Goal: Task Accomplishment & Management: Manage account settings

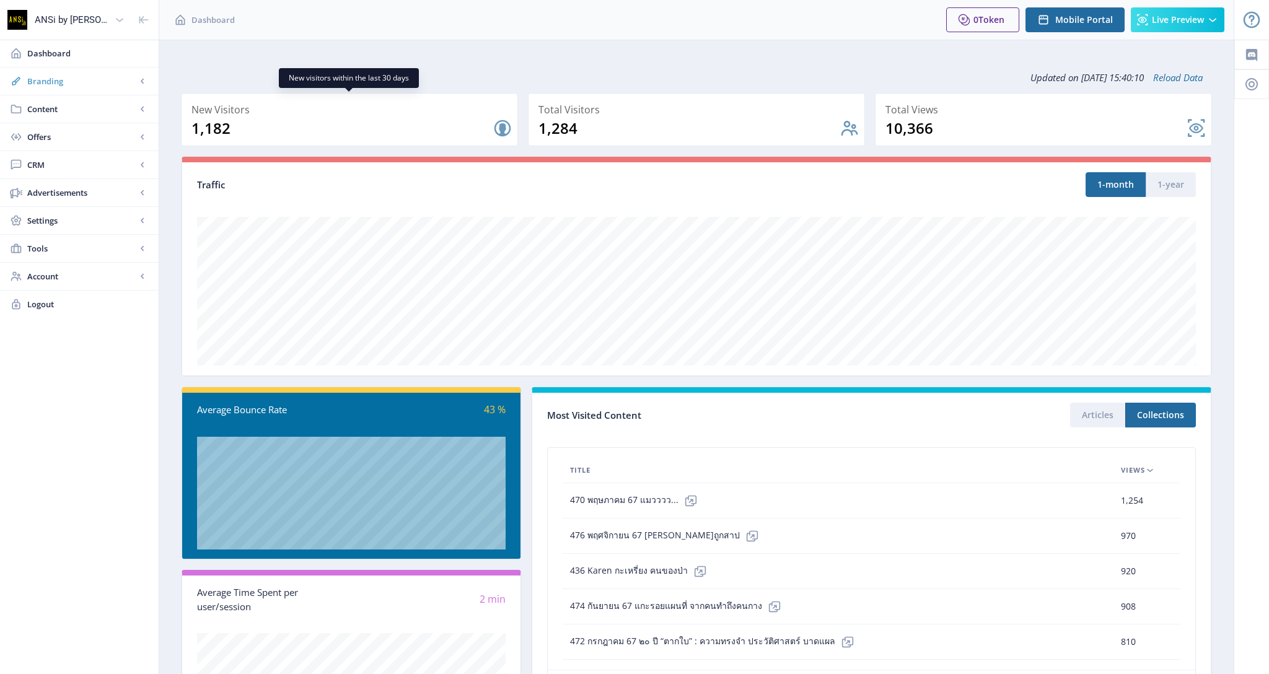
click at [76, 84] on span "Branding" at bounding box center [81, 81] width 109 height 12
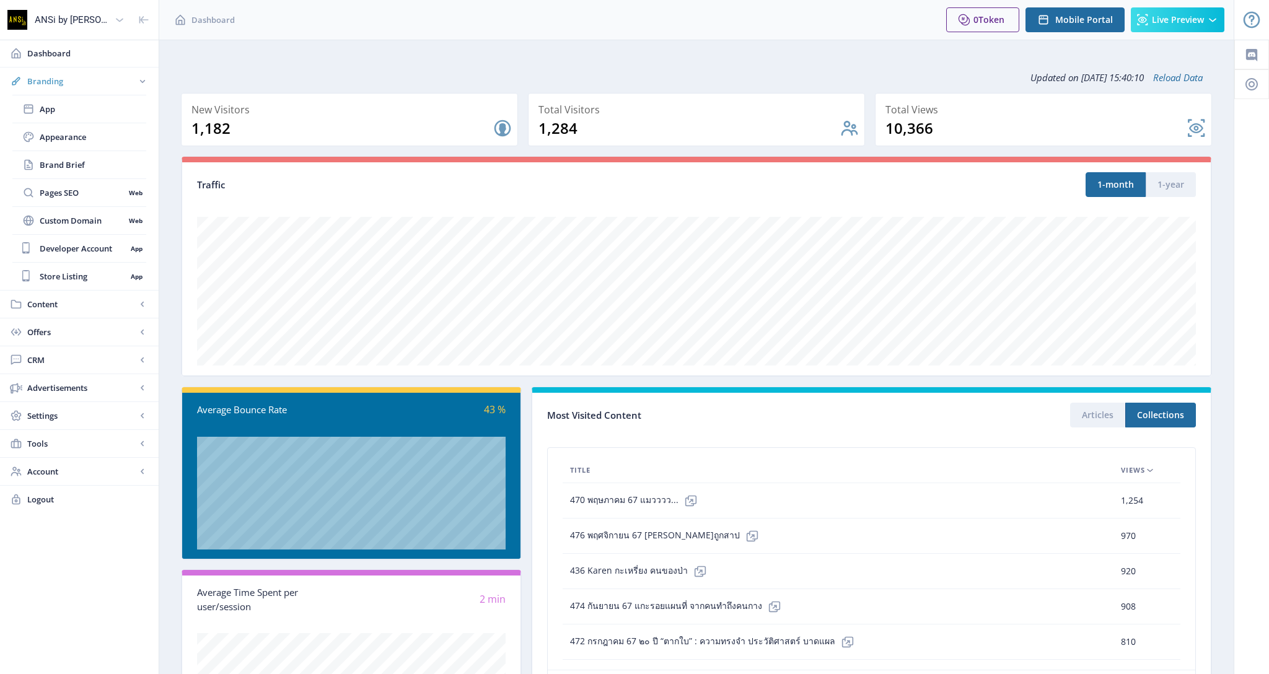
click at [96, 87] on span "Branding" at bounding box center [81, 81] width 109 height 12
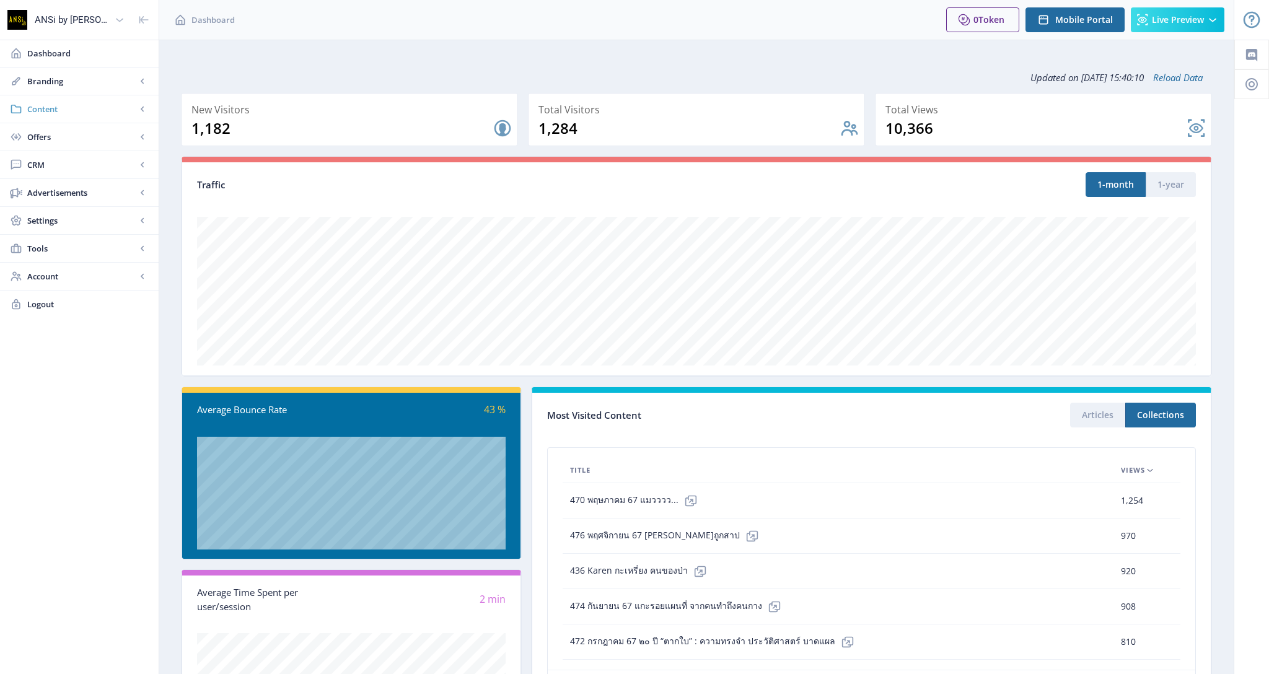
click at [113, 110] on span "Content" at bounding box center [81, 109] width 109 height 12
click at [70, 168] on span "Collections" at bounding box center [93, 165] width 107 height 12
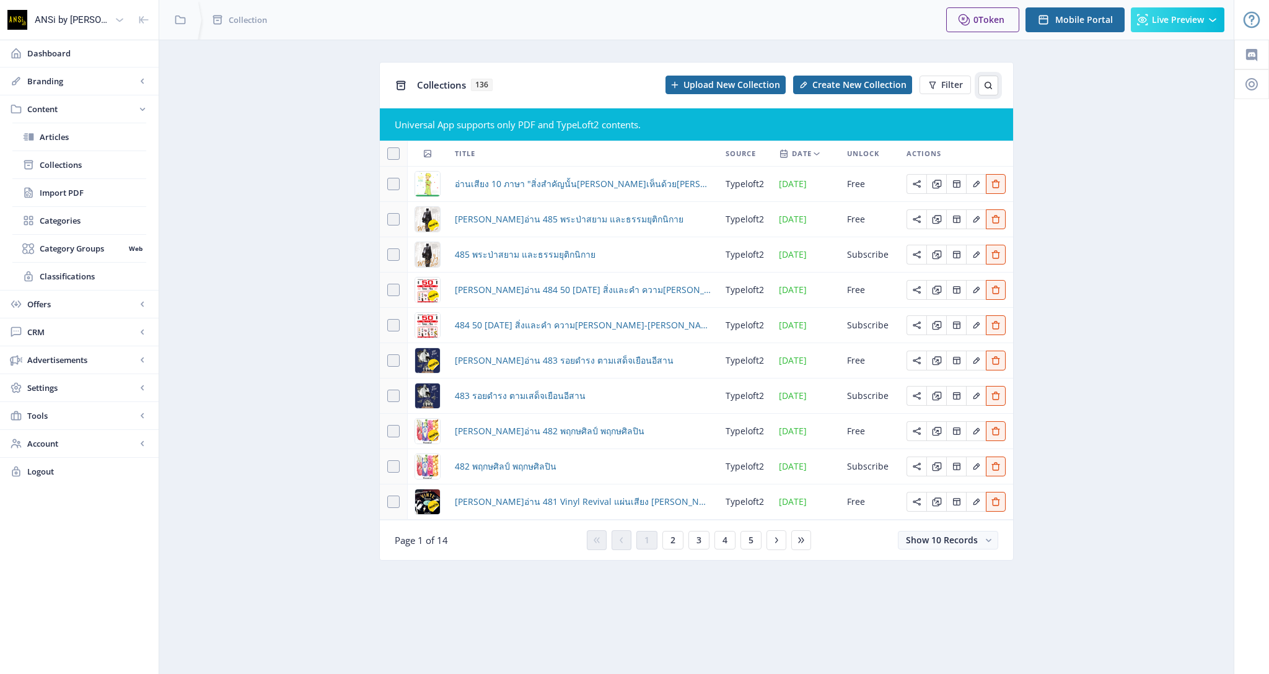
click at [979, 88] on button at bounding box center [988, 86] width 20 height 20
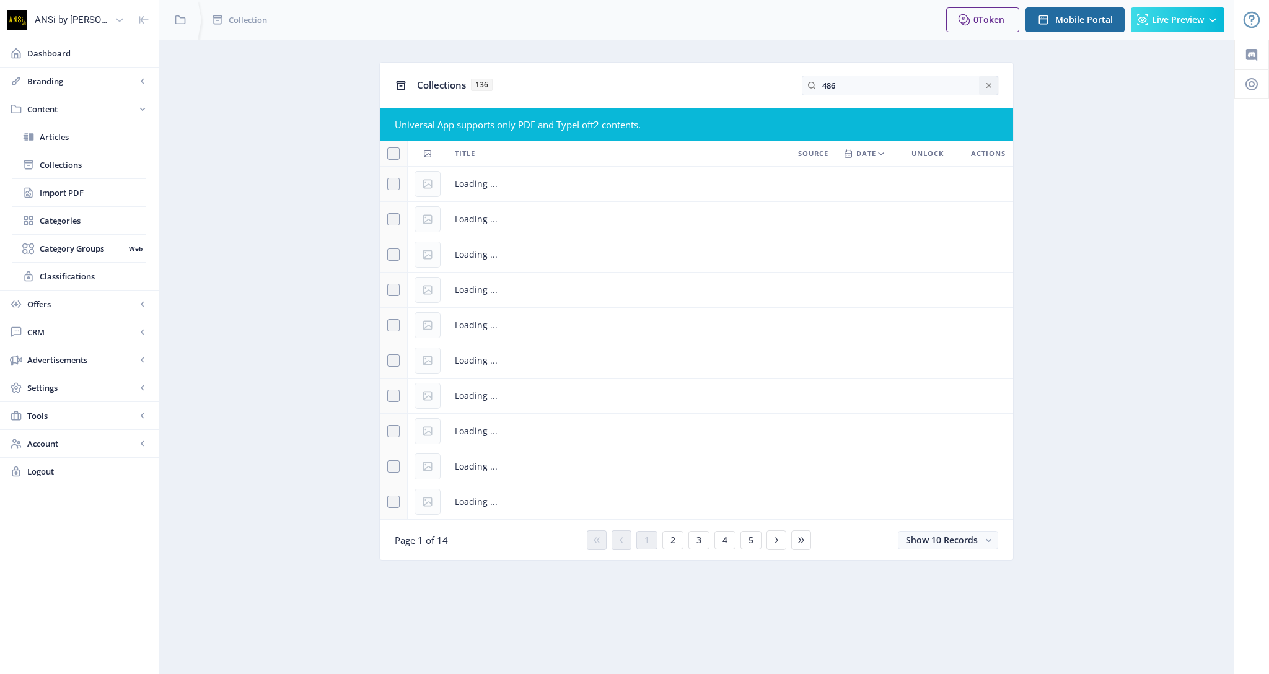
type input "486"
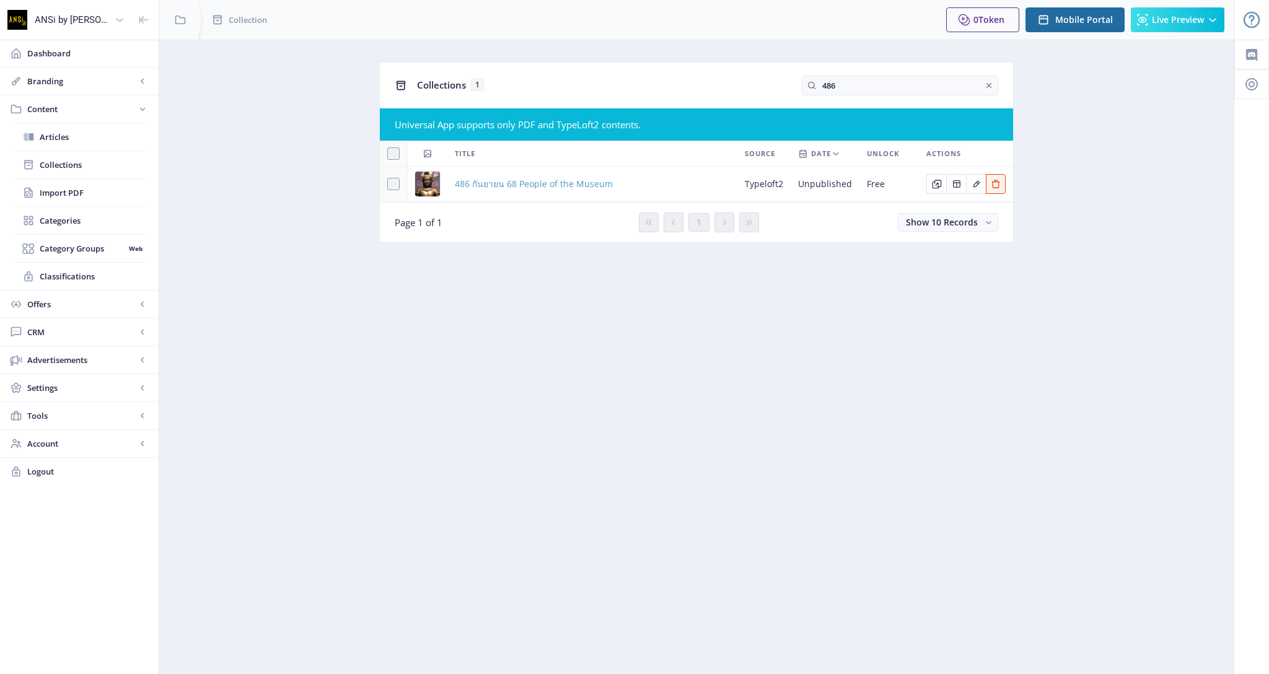
click at [522, 188] on span "486 กันยายน 68 People of the Museum" at bounding box center [534, 184] width 158 height 15
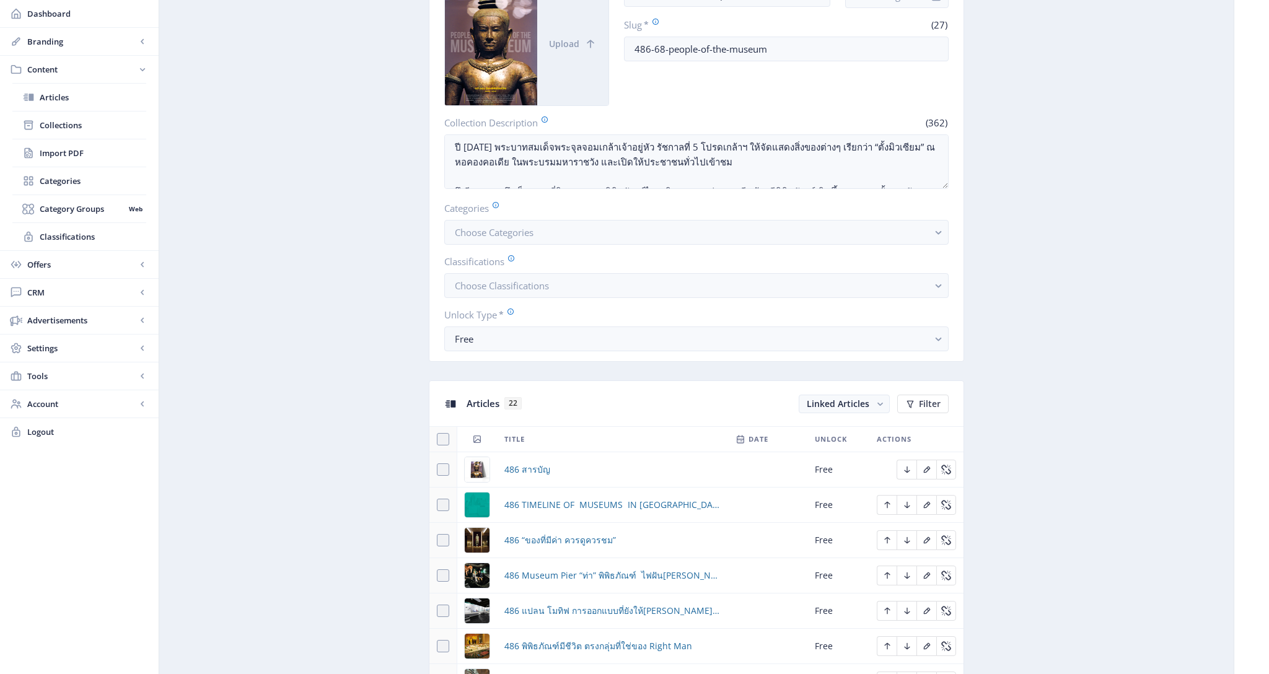
scroll to position [176, 0]
click at [567, 229] on button "Choose Categories" at bounding box center [696, 232] width 504 height 25
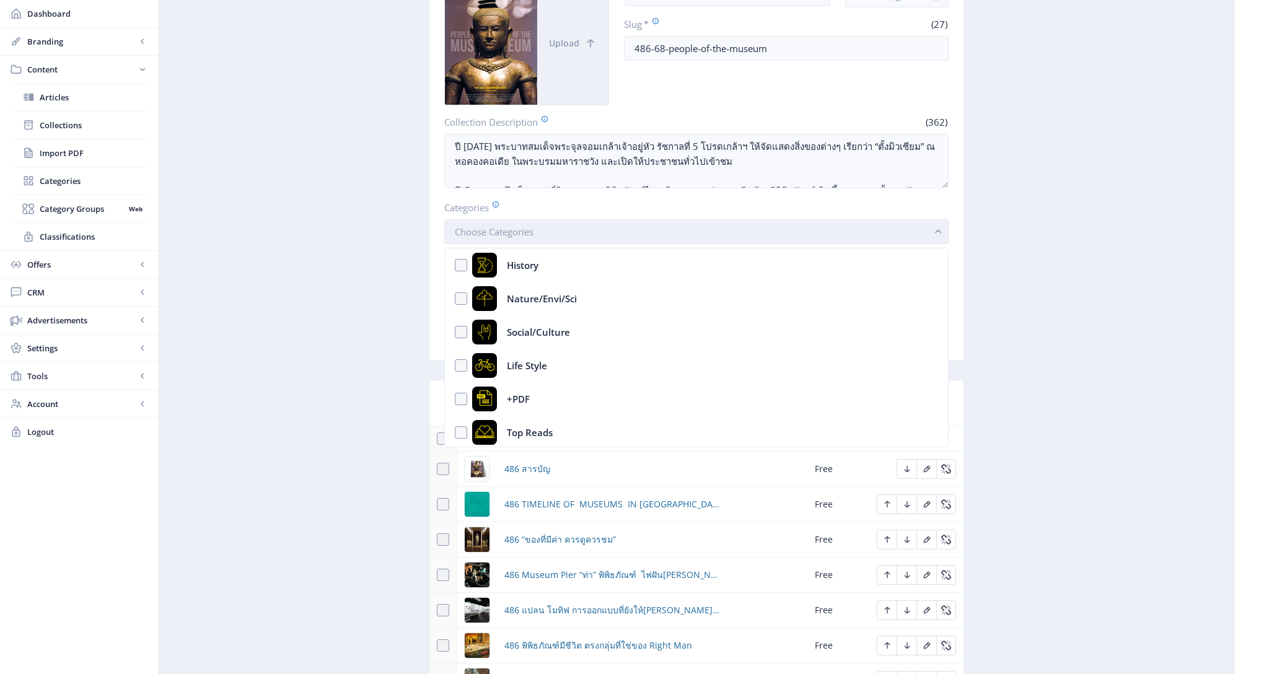
scroll to position [0, 0]
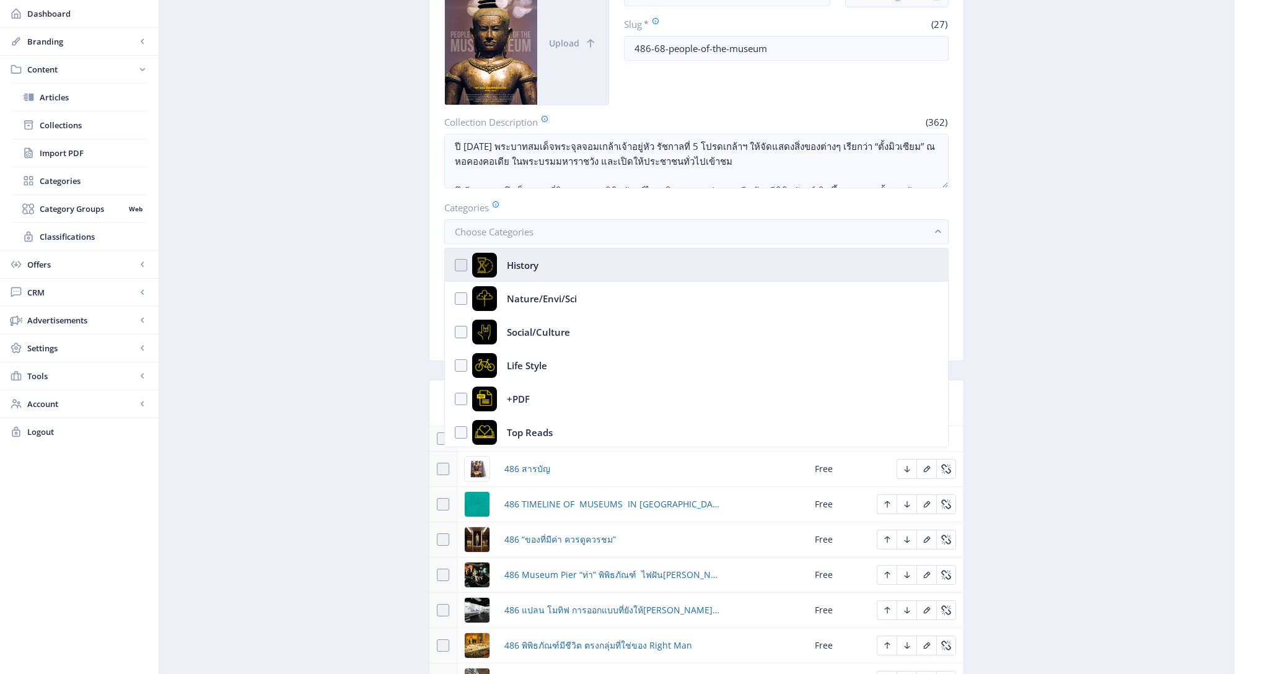
click at [580, 273] on nb-option "History" at bounding box center [696, 264] width 503 height 33
checkbox input "true"
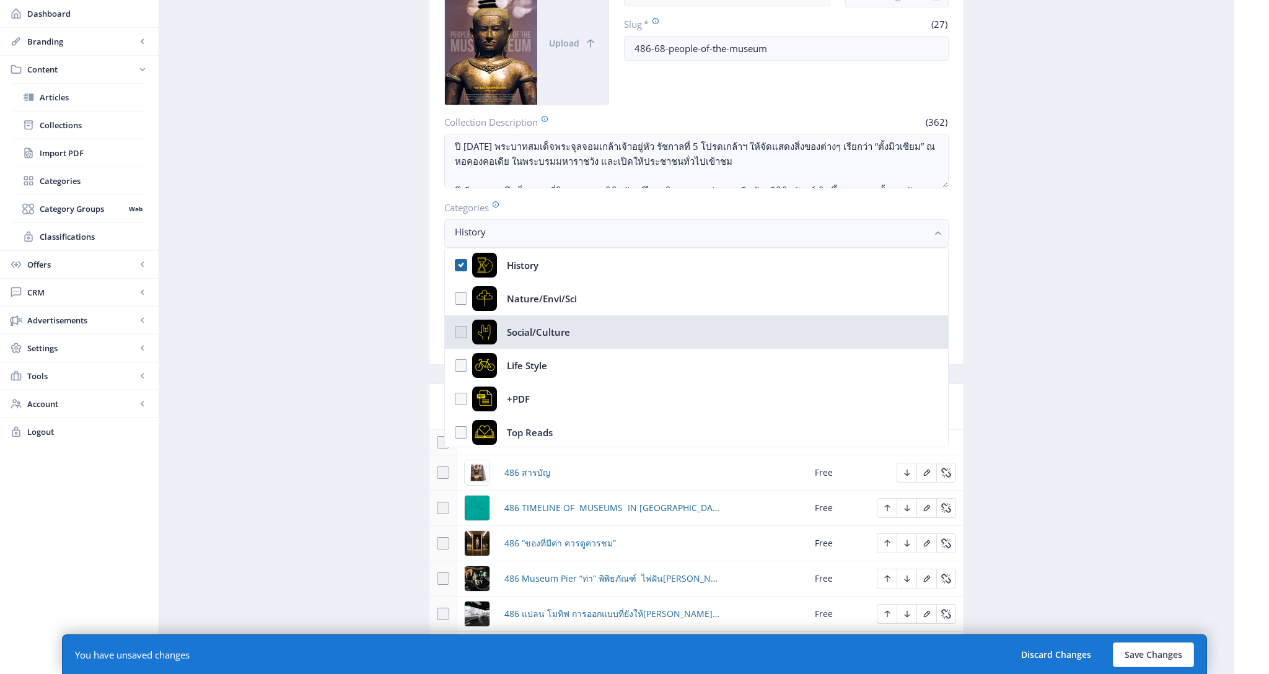
click at [552, 336] on div "Social/Culture" at bounding box center [538, 332] width 63 height 25
checkbox input "true"
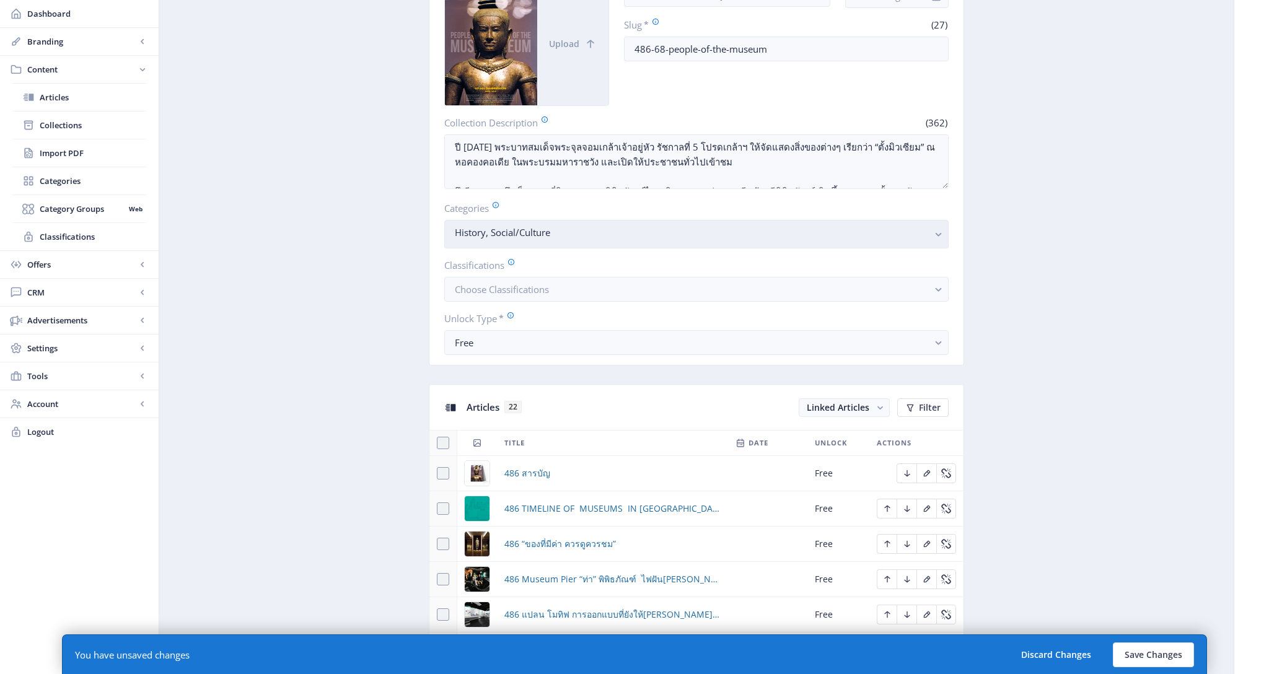
click at [572, 227] on nb-select-label "History, Social/Culture" at bounding box center [691, 232] width 473 height 15
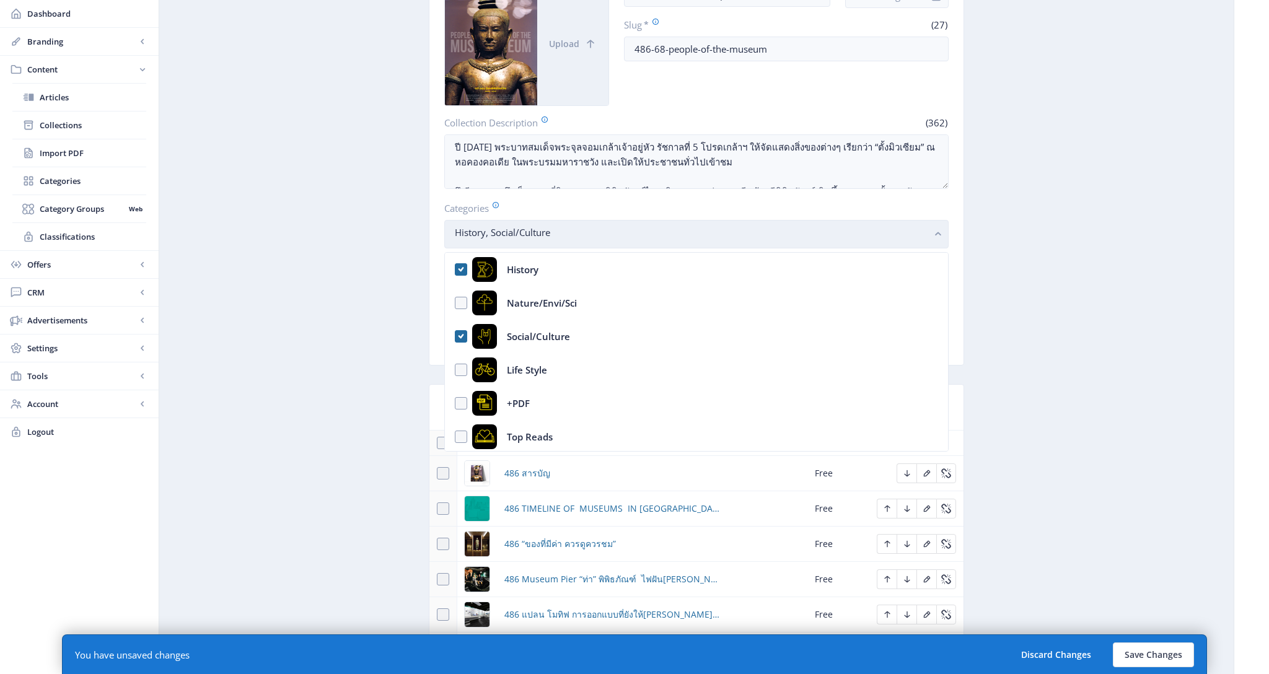
scroll to position [0, 0]
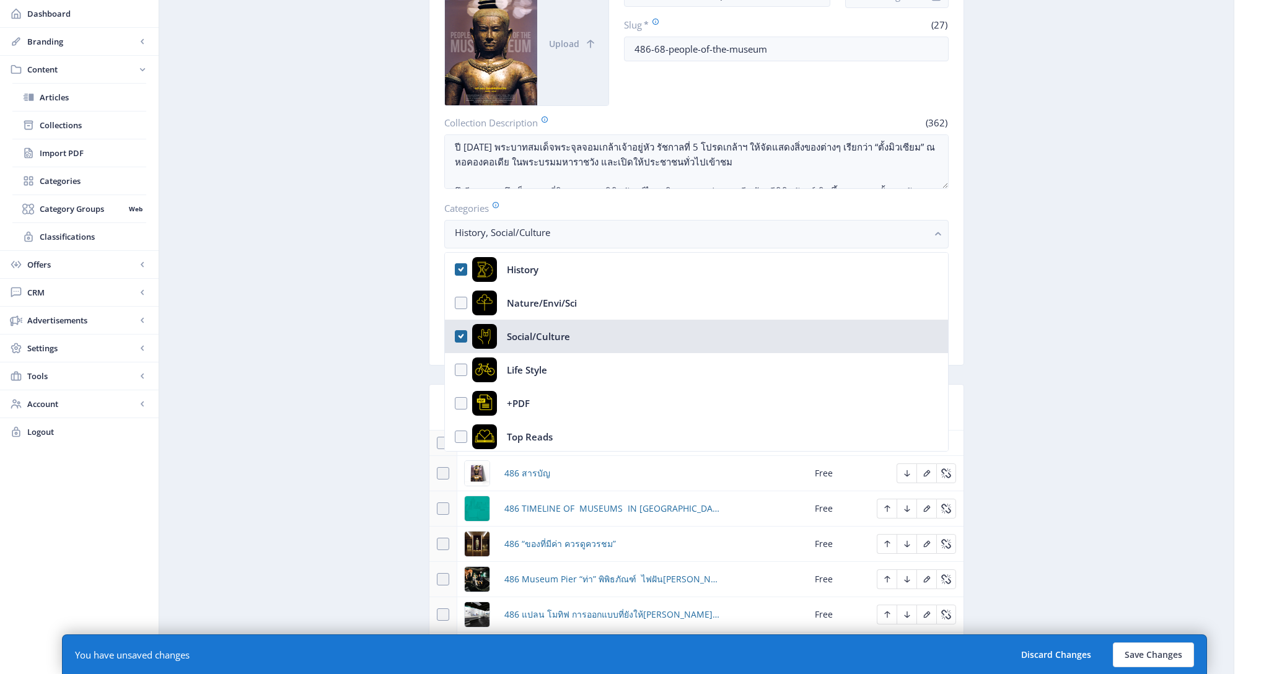
click at [479, 335] on img at bounding box center [484, 336] width 25 height 25
checkbox input "false"
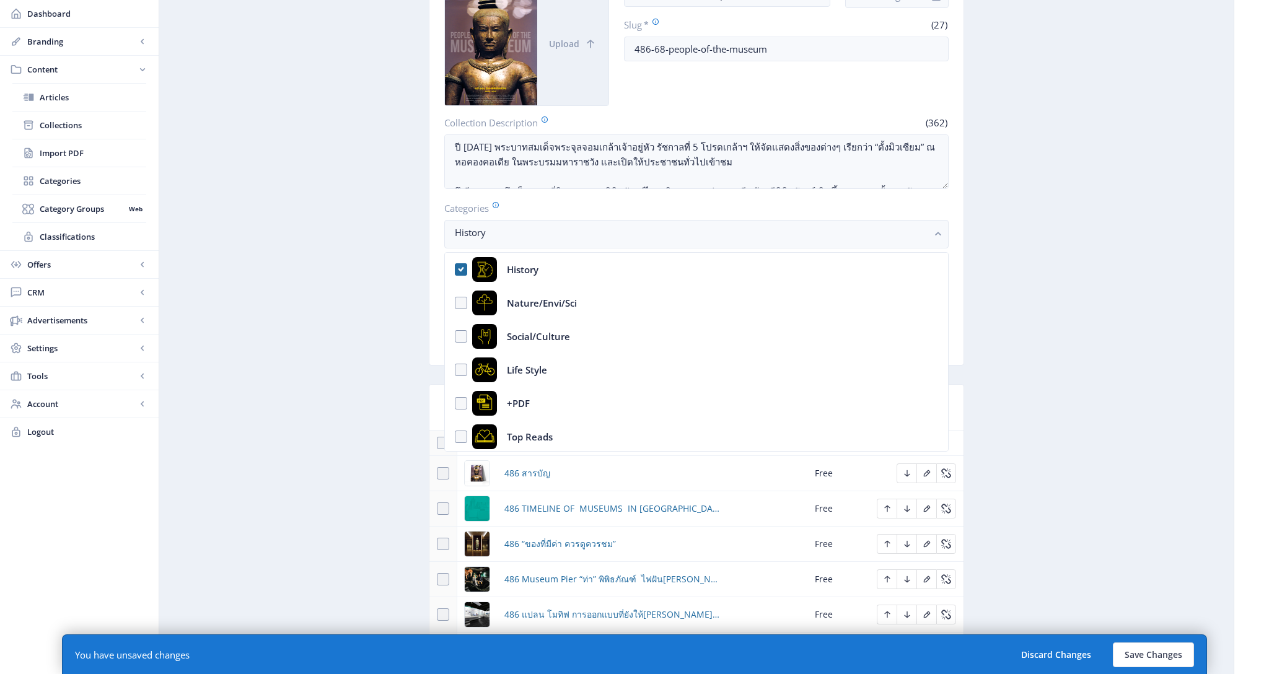
click at [960, 318] on nb-card-body "Cover Upload Title * (35) 486 กันยายน 68 People of the Museum Date Slug * (27) …" at bounding box center [696, 160] width 534 height 410
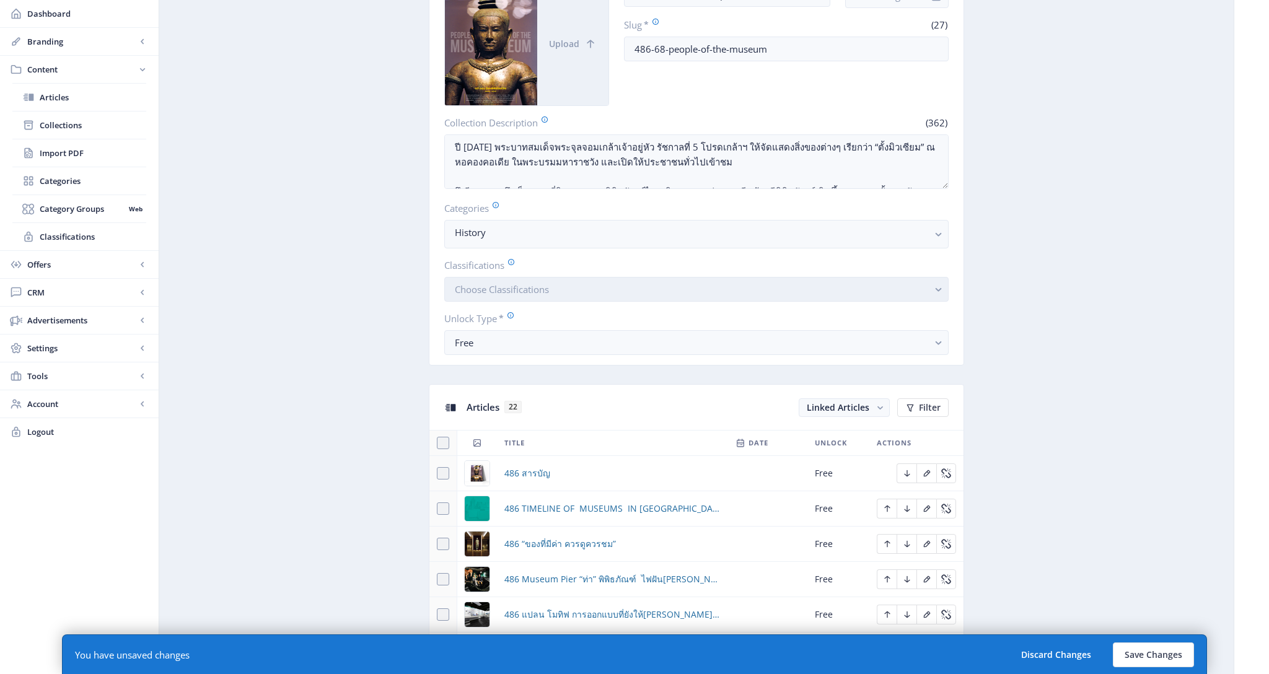
click at [627, 291] on button "Choose Classifications" at bounding box center [696, 289] width 504 height 25
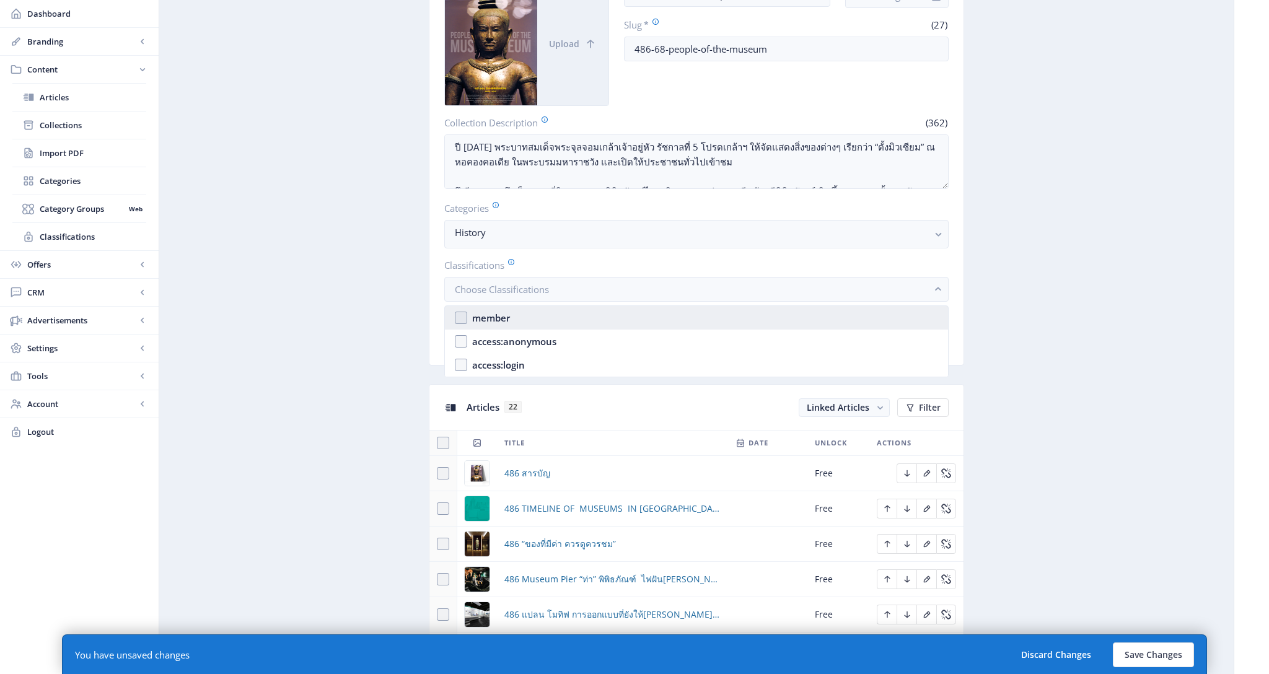
click at [664, 327] on nb-option "member" at bounding box center [696, 318] width 503 height 24
checkbox input "true"
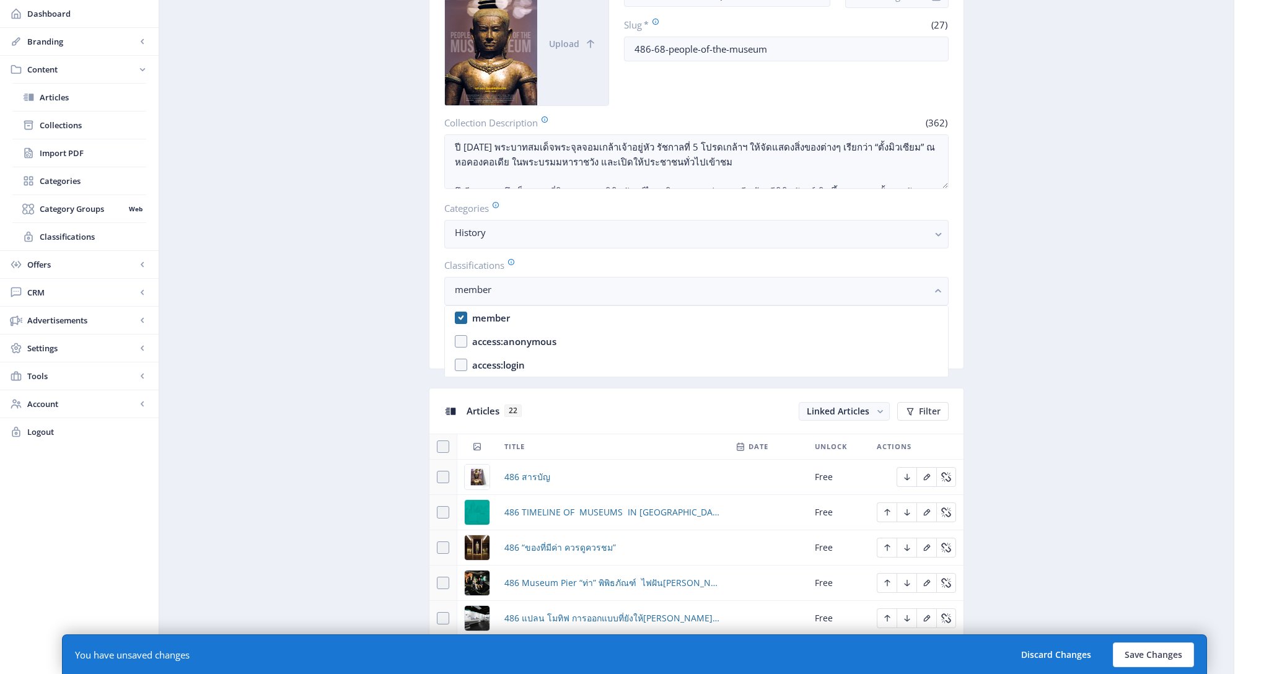
click at [575, 332] on app-form-field "Unlock Type * Free" at bounding box center [696, 336] width 504 height 43
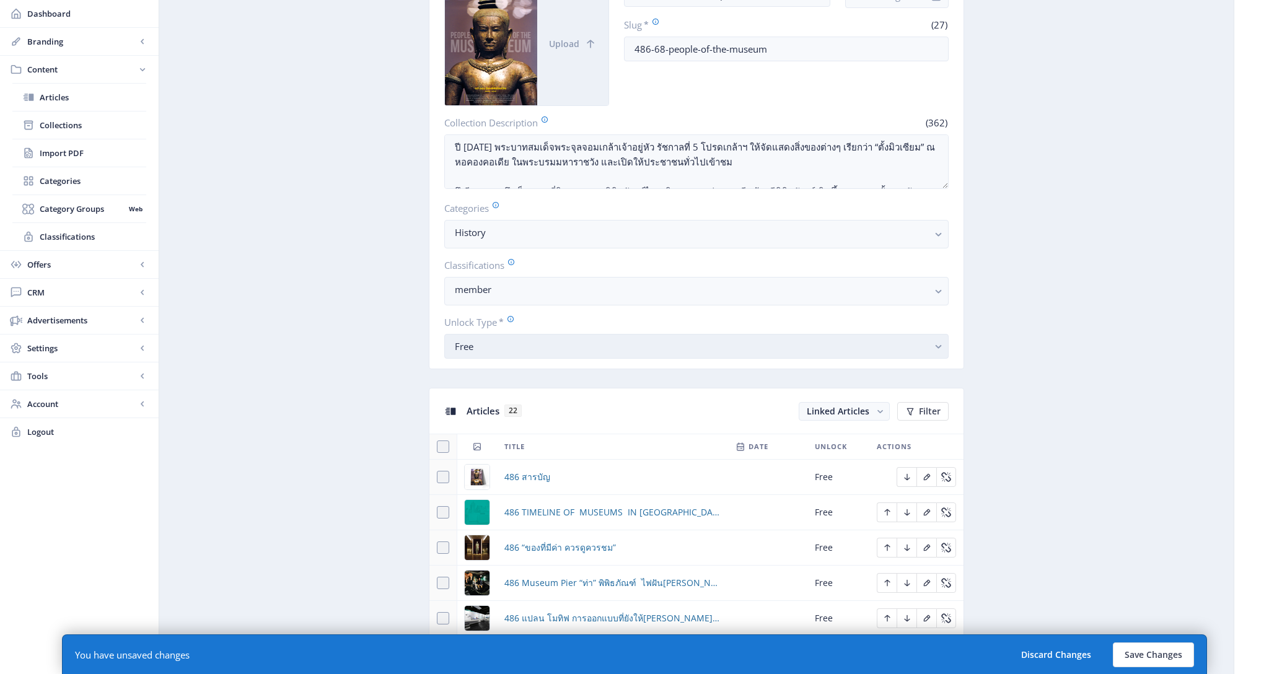
click at [557, 343] on div "Free" at bounding box center [691, 346] width 473 height 15
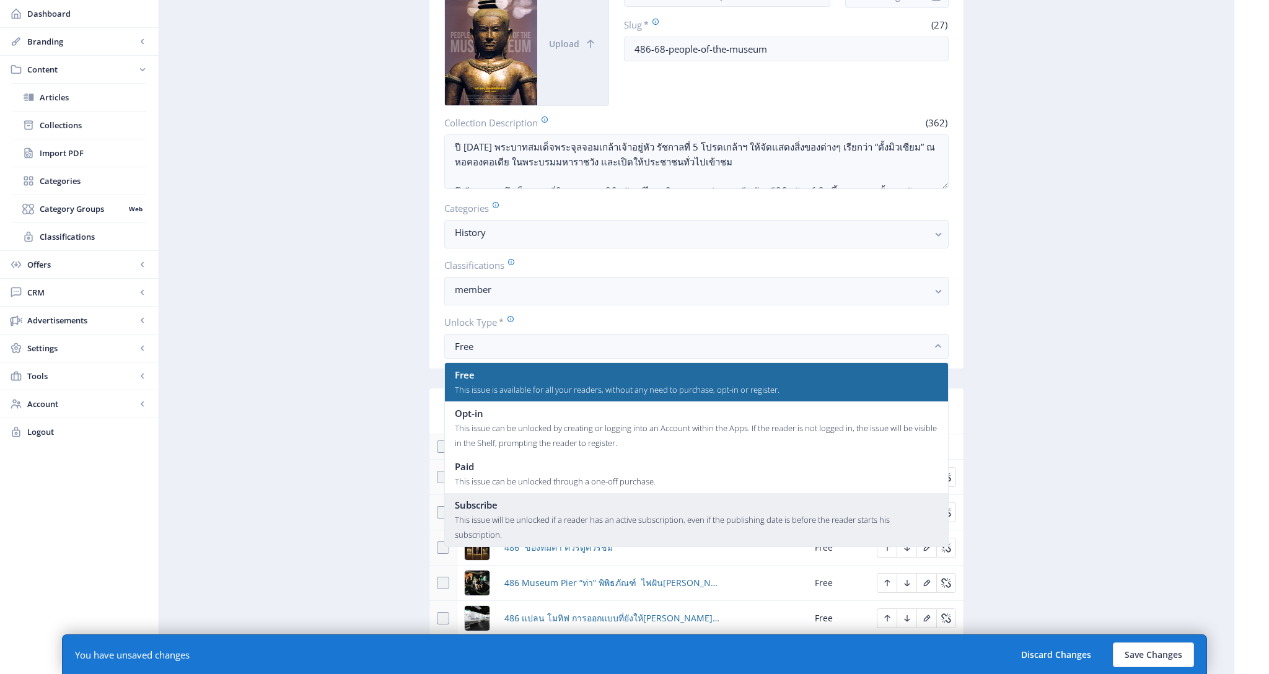
scroll to position [0, 0]
click at [562, 515] on div "This issue will be unlocked if a reader has an active subscription, even if the…" at bounding box center [696, 527] width 483 height 30
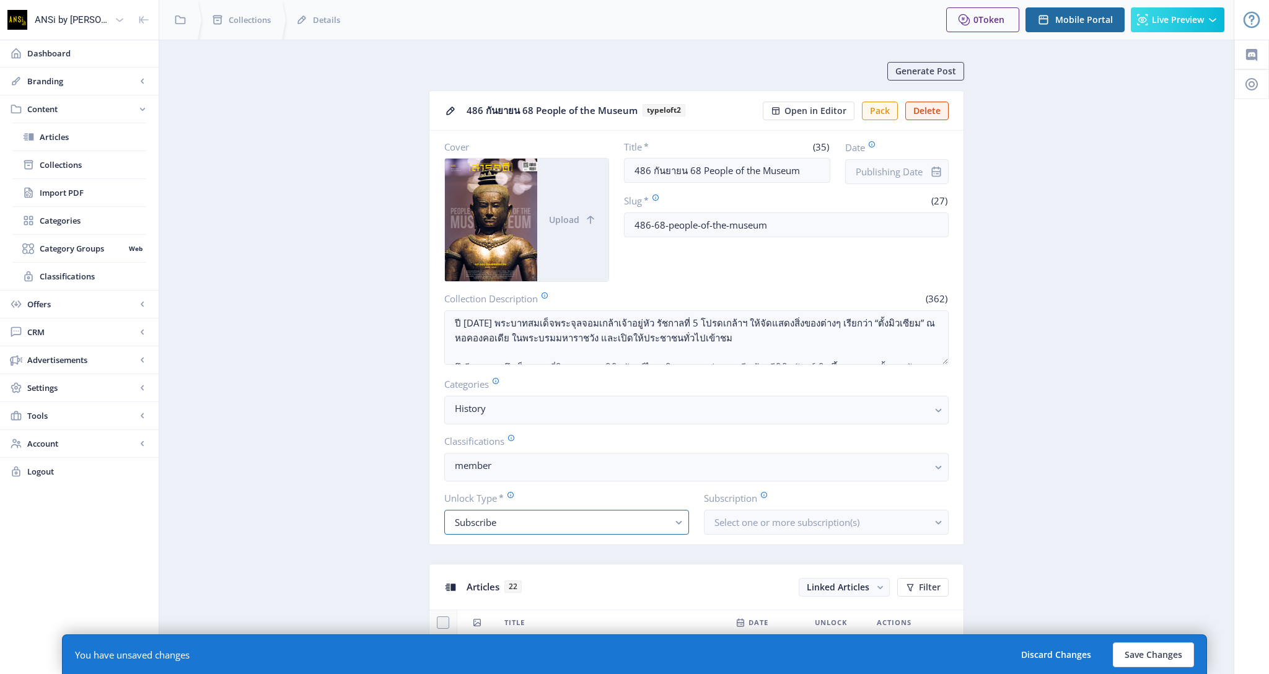
scroll to position [176, 0]
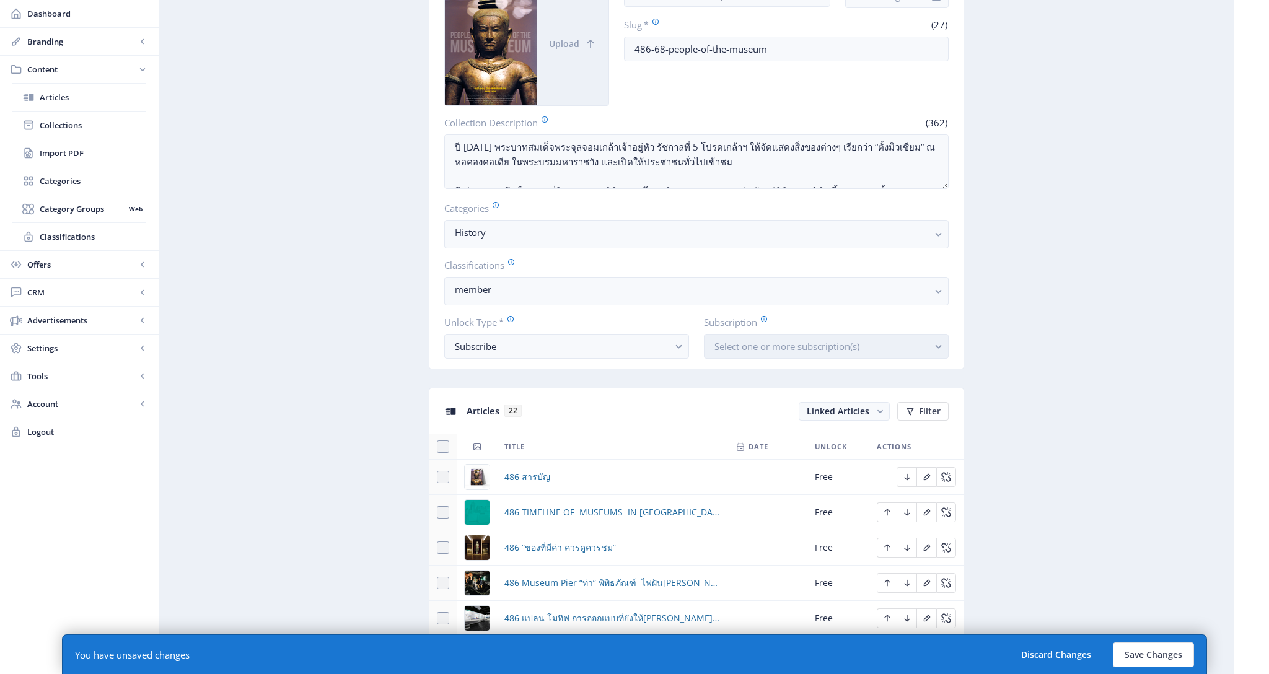
click at [787, 345] on span "Select one or more subscription(s)" at bounding box center [786, 346] width 145 height 12
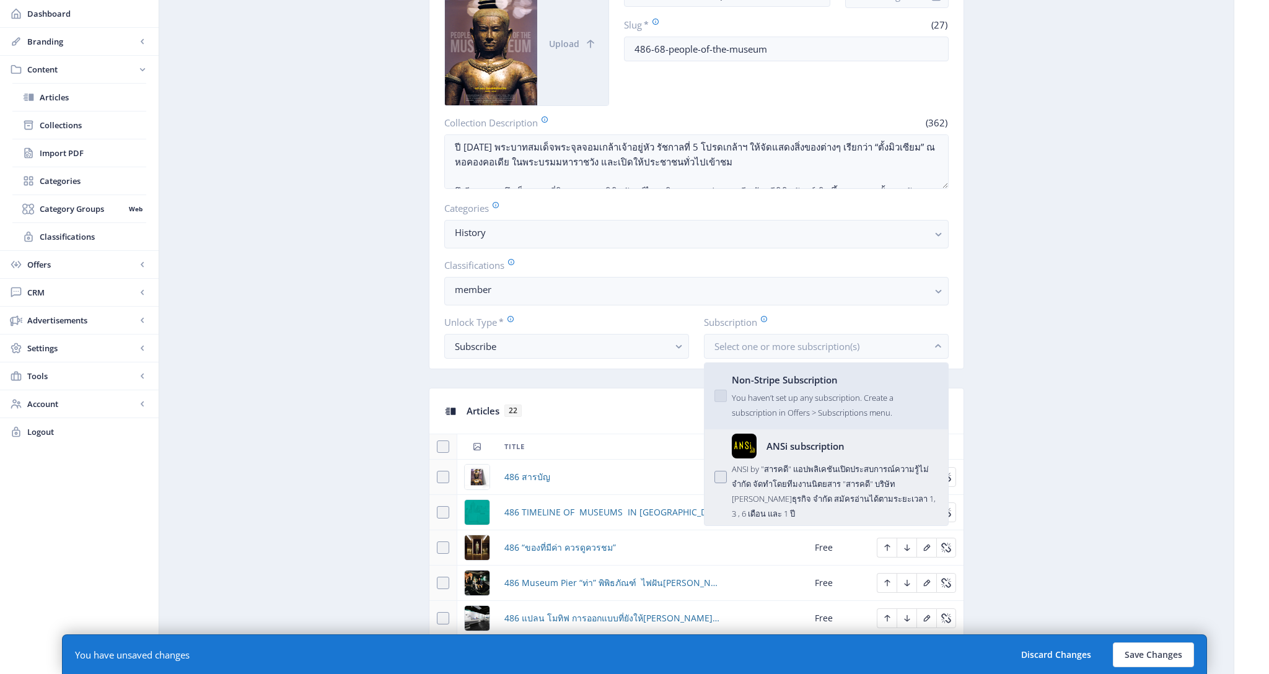
click at [789, 461] on div "ANSI by "สารคดี" แอปพลิเคชันเปิดประสบการณ์ความรู้ไม่จำกัด จัดทำโดยทีมงานนิตยสาร…" at bounding box center [835, 489] width 206 height 63
checkbox input "true"
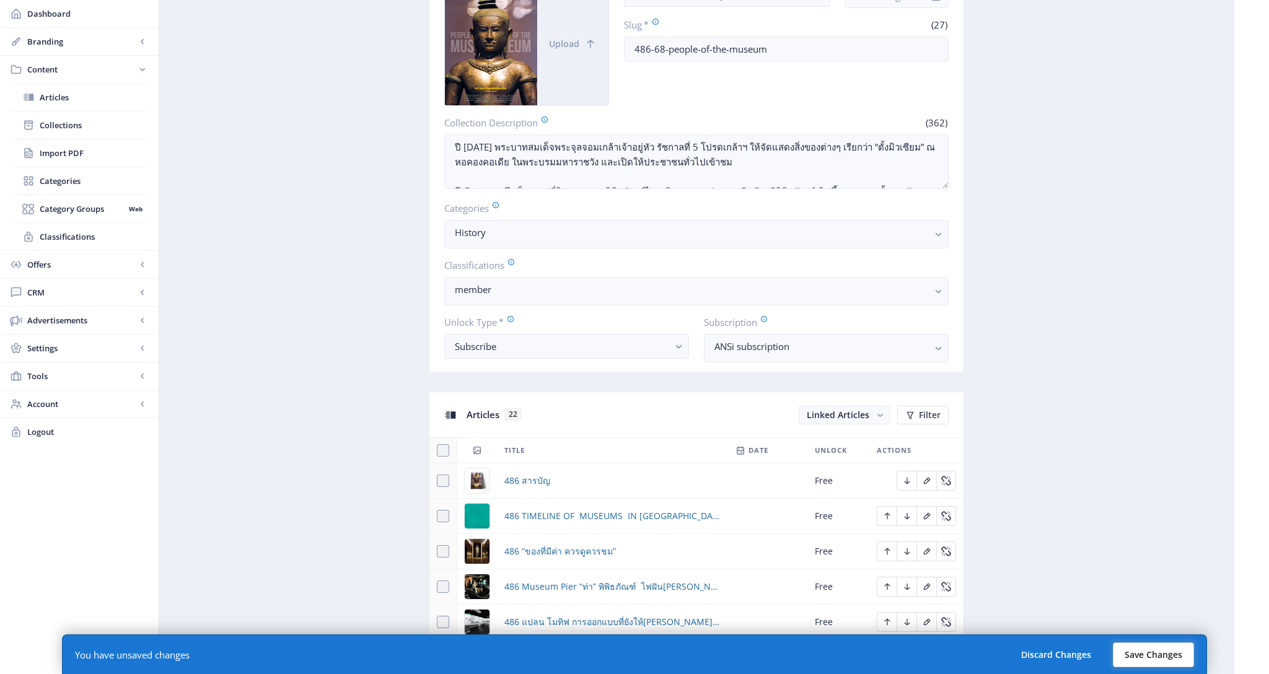
click at [1168, 658] on button "Save Changes" at bounding box center [1152, 654] width 81 height 25
drag, startPoint x: 1226, startPoint y: 647, endPoint x: 1217, endPoint y: 649, distance: 10.2
click at [1150, 650] on button "Save Changes" at bounding box center [1152, 654] width 81 height 25
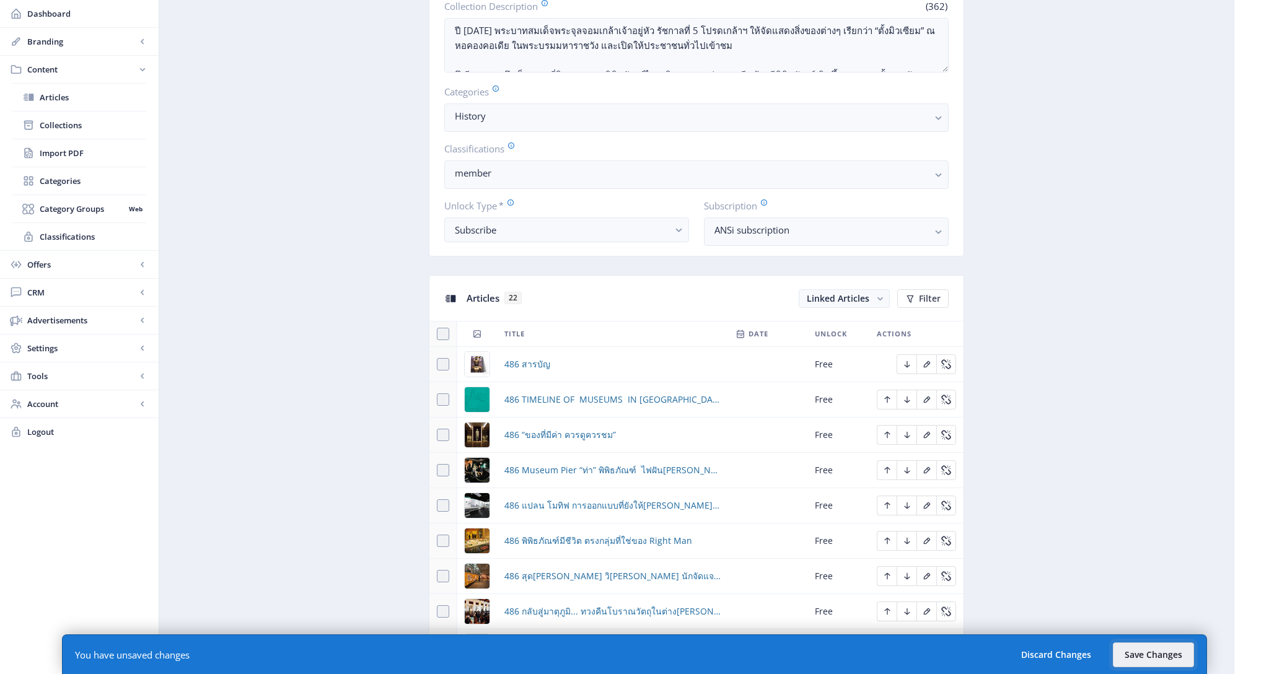
scroll to position [478, 0]
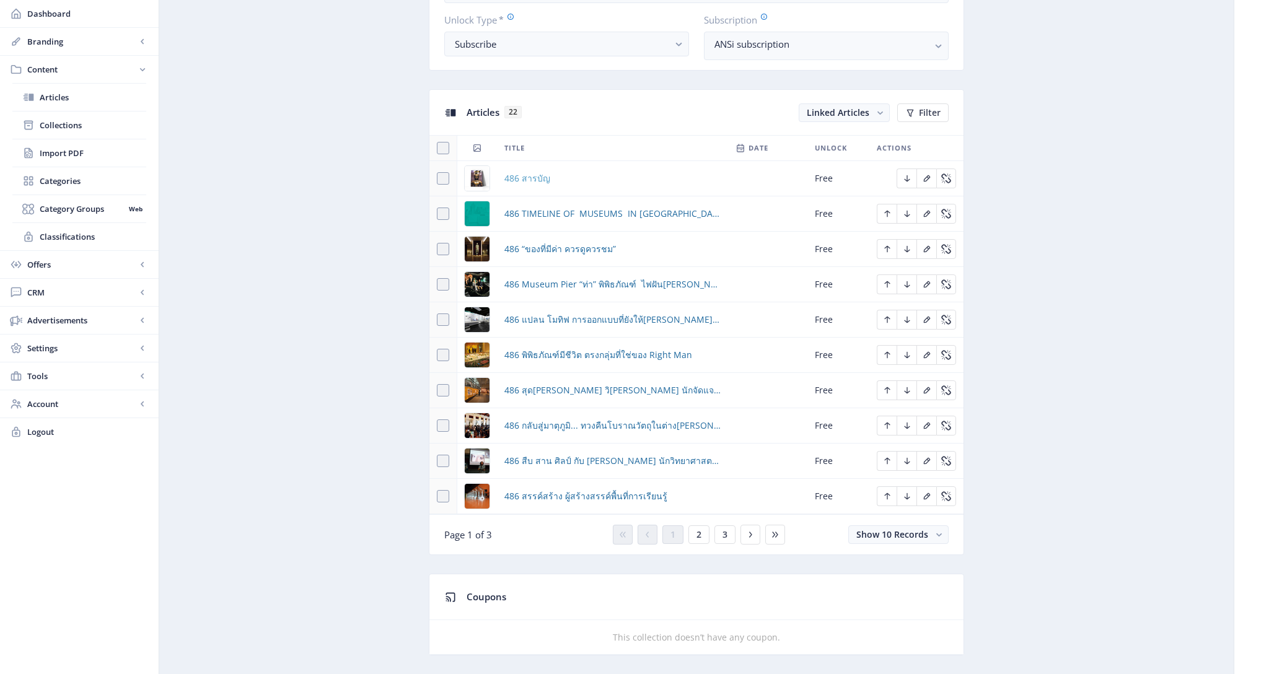
click at [520, 176] on span "486 สารบัญ" at bounding box center [527, 178] width 46 height 15
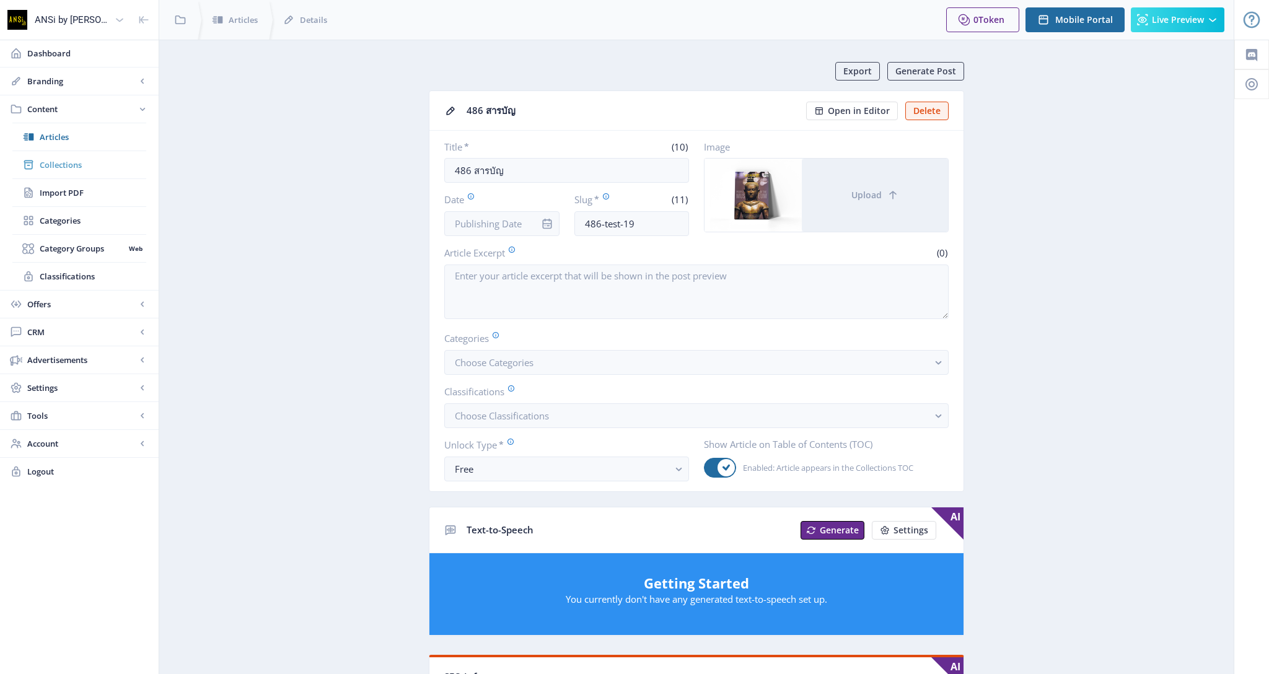
click at [57, 164] on span "Collections" at bounding box center [93, 165] width 107 height 12
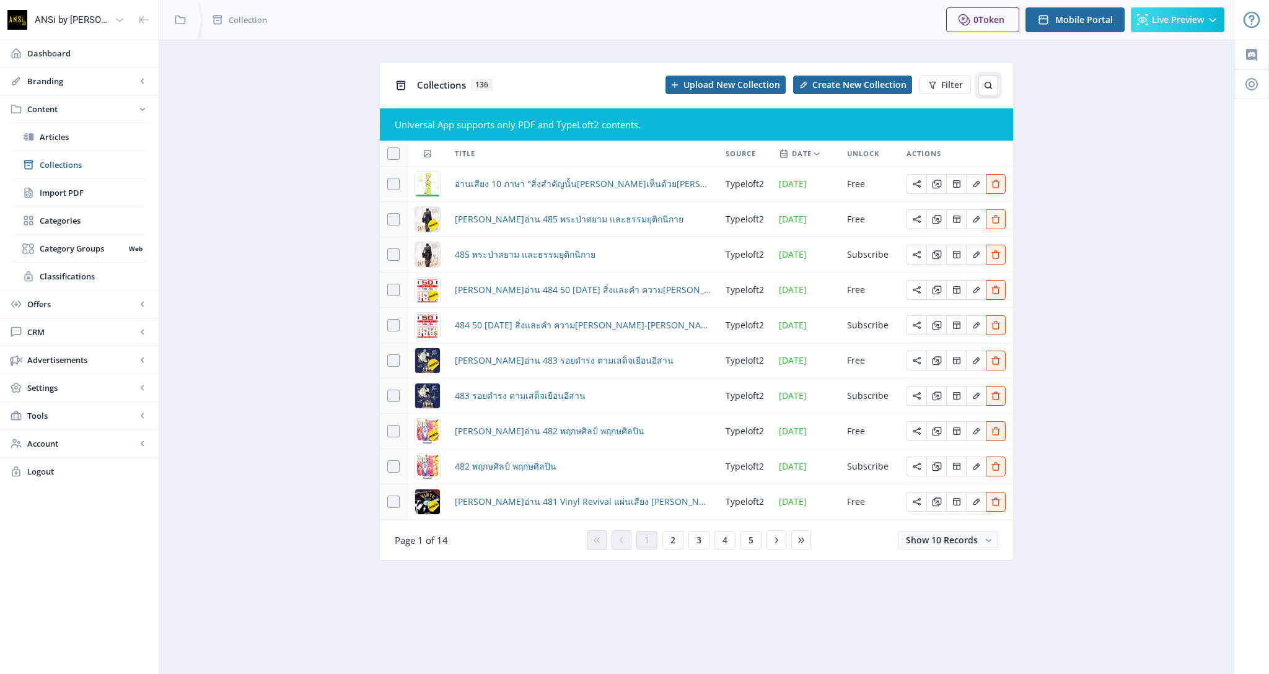
click at [989, 81] on icon at bounding box center [988, 86] width 10 height 10
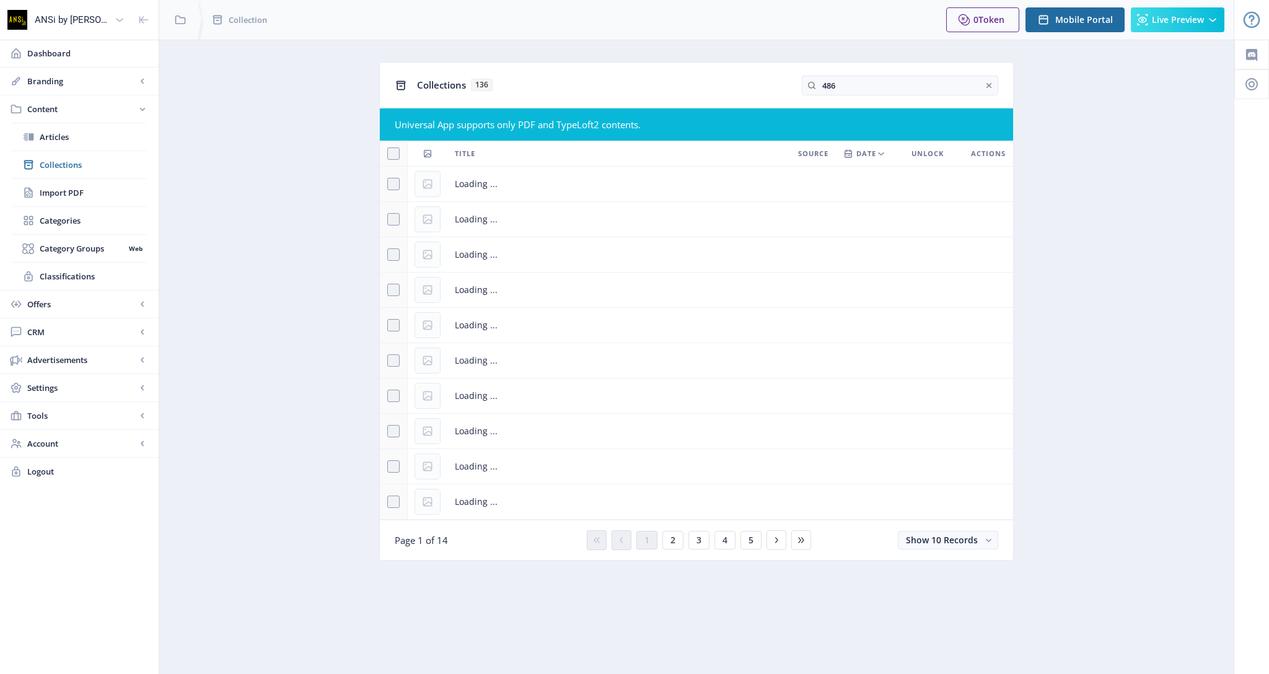
type input "486"
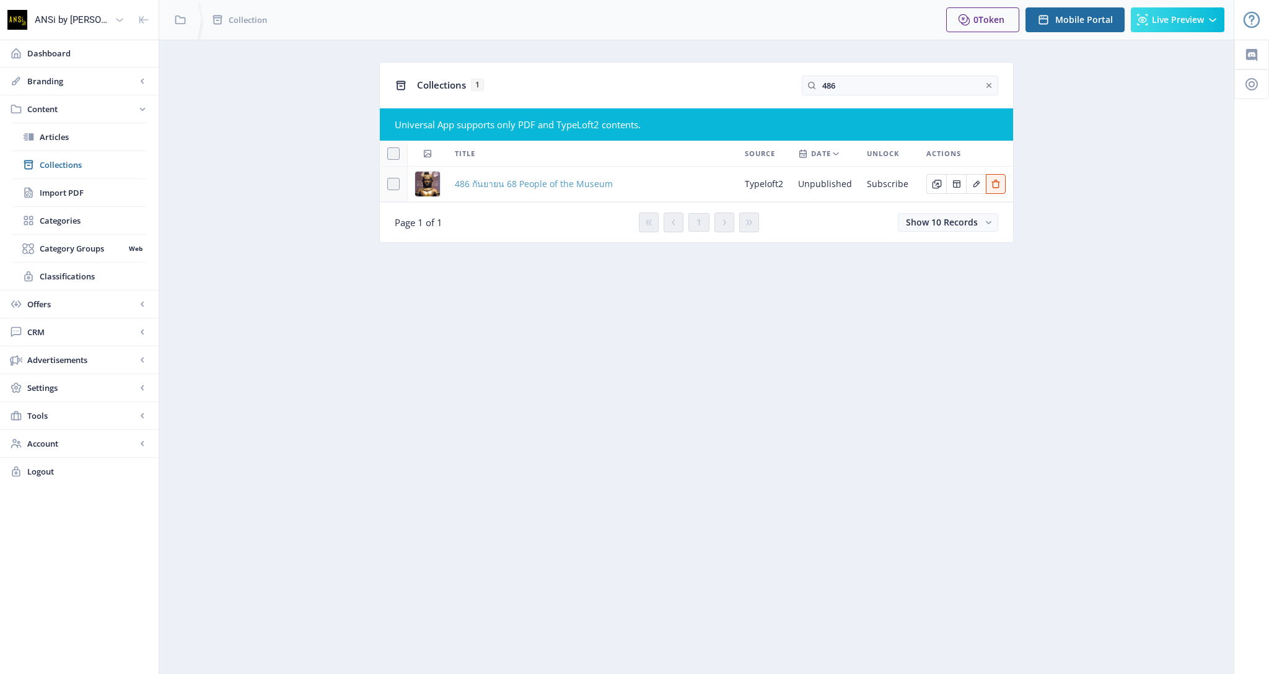
click at [550, 181] on span "486 กันยายน 68 People of the Museum" at bounding box center [534, 184] width 158 height 15
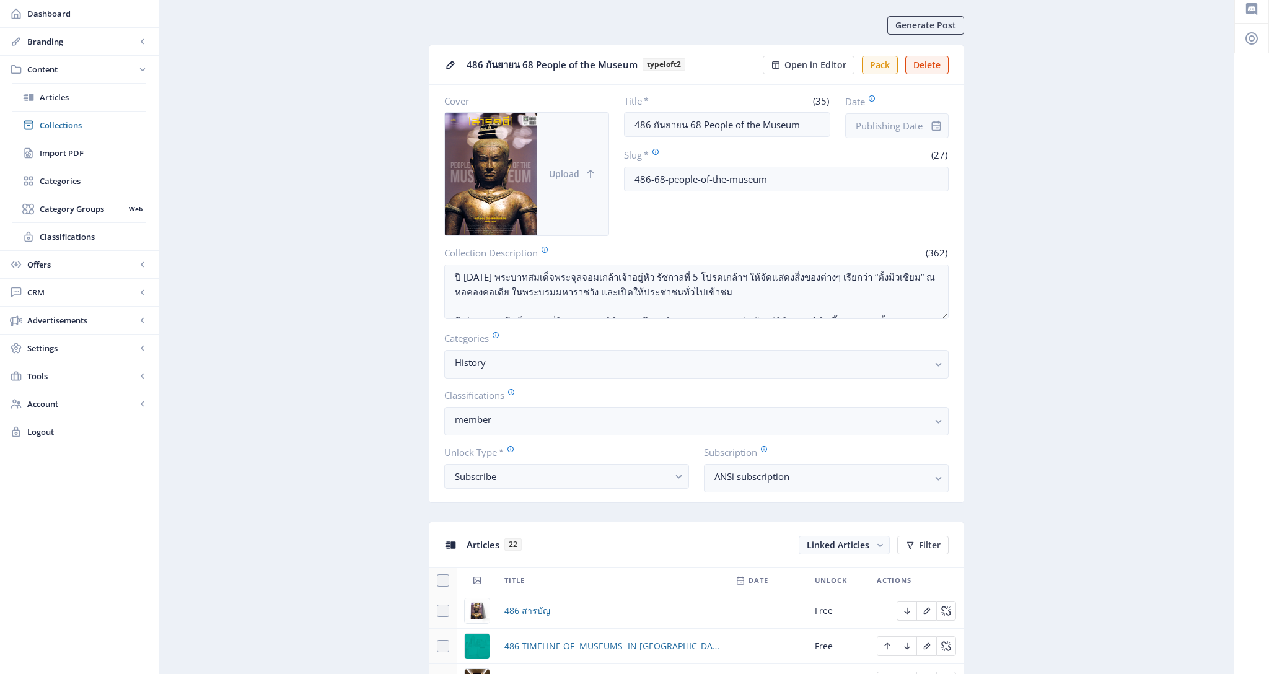
scroll to position [50, 0]
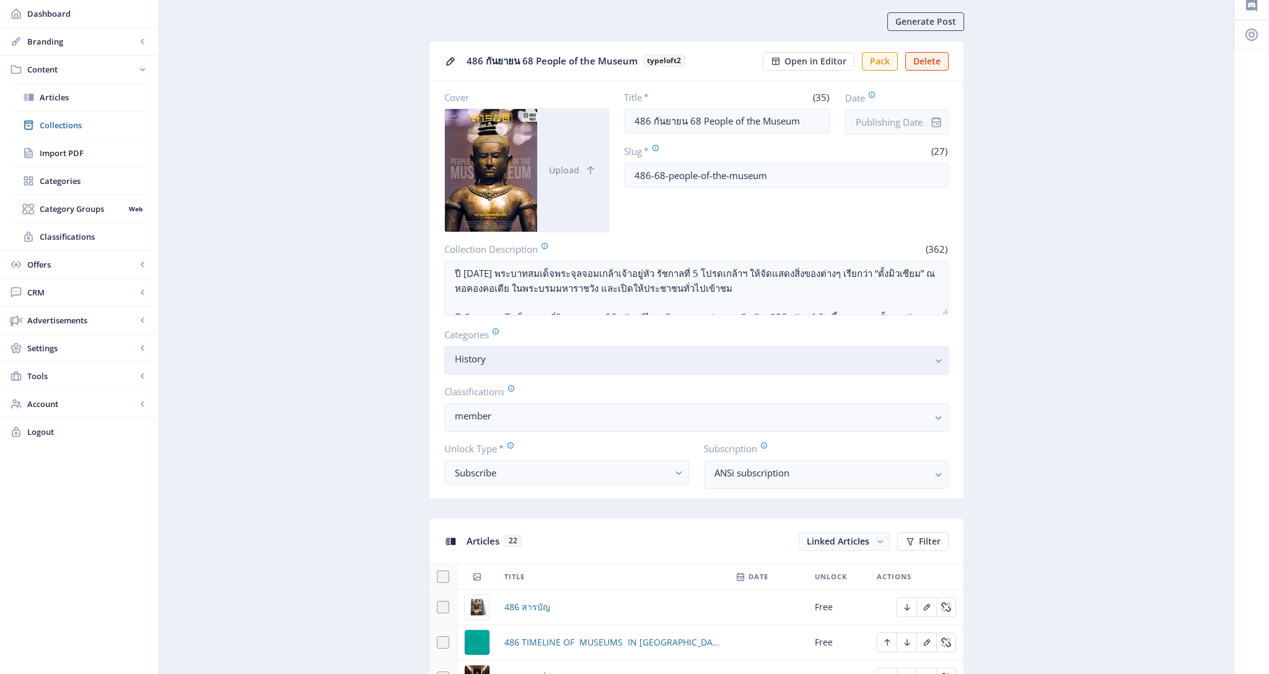
click at [561, 364] on nb-select-label "History" at bounding box center [691, 358] width 473 height 15
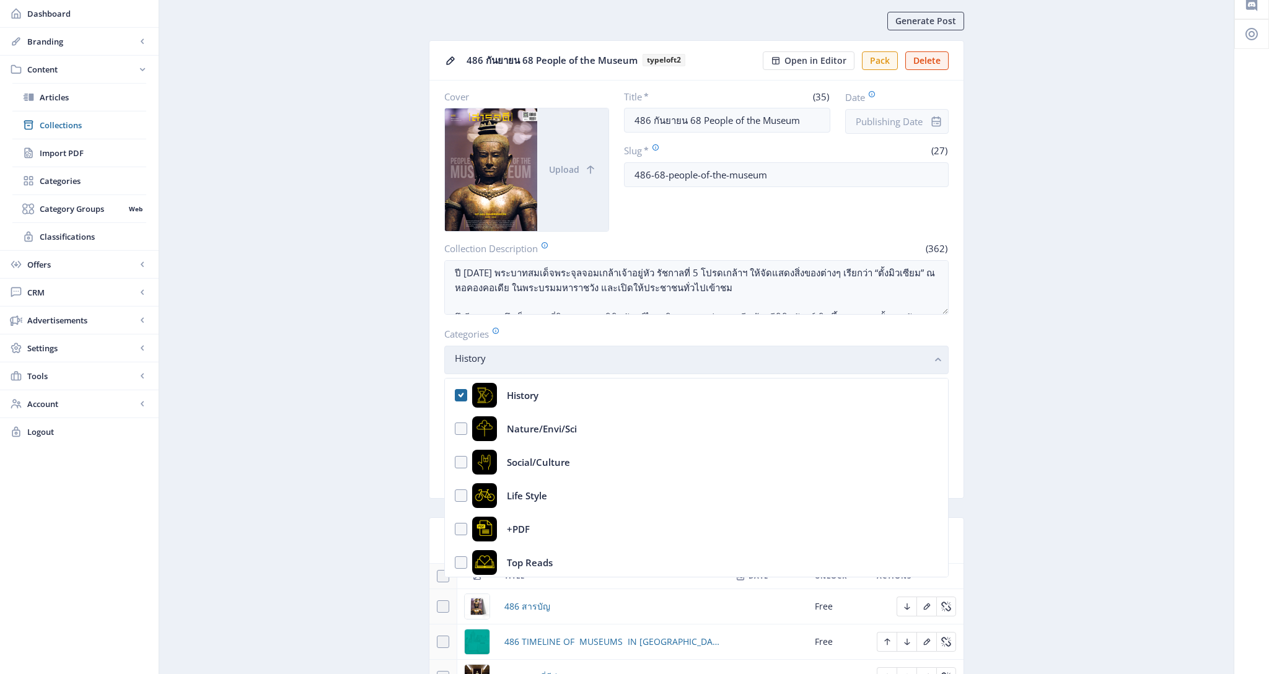
scroll to position [0, 0]
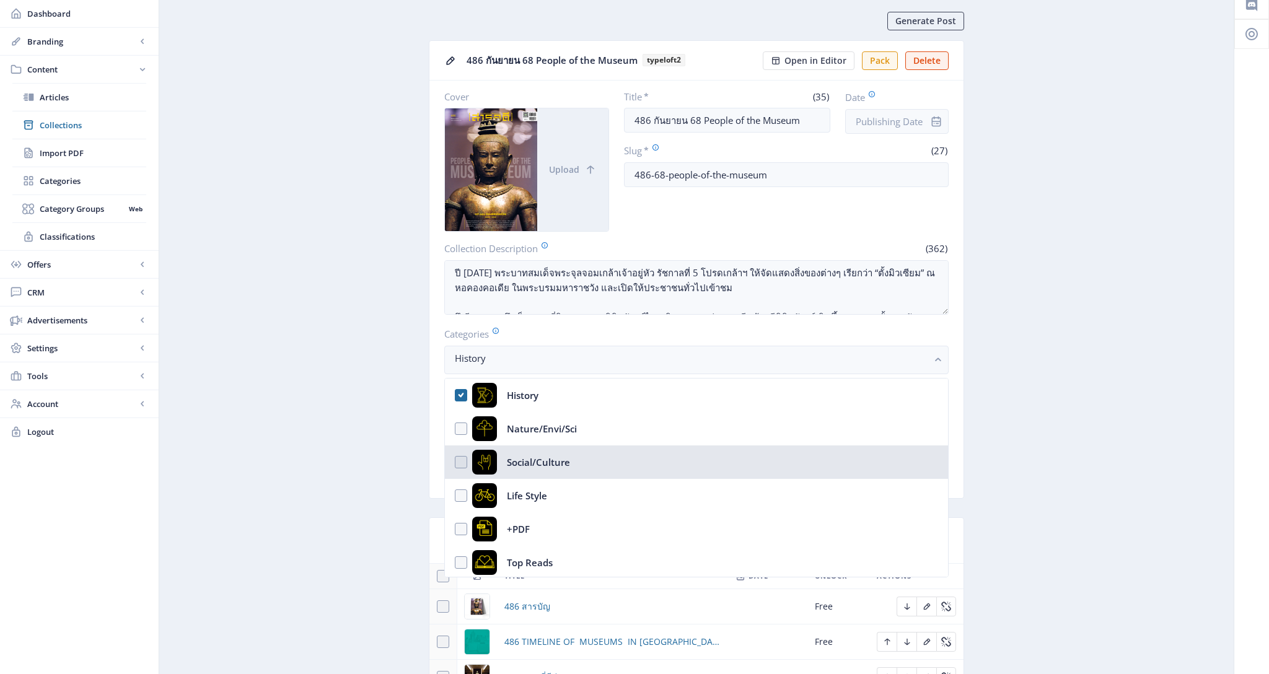
click at [566, 460] on div "Social/Culture" at bounding box center [538, 462] width 63 height 25
checkbox input "true"
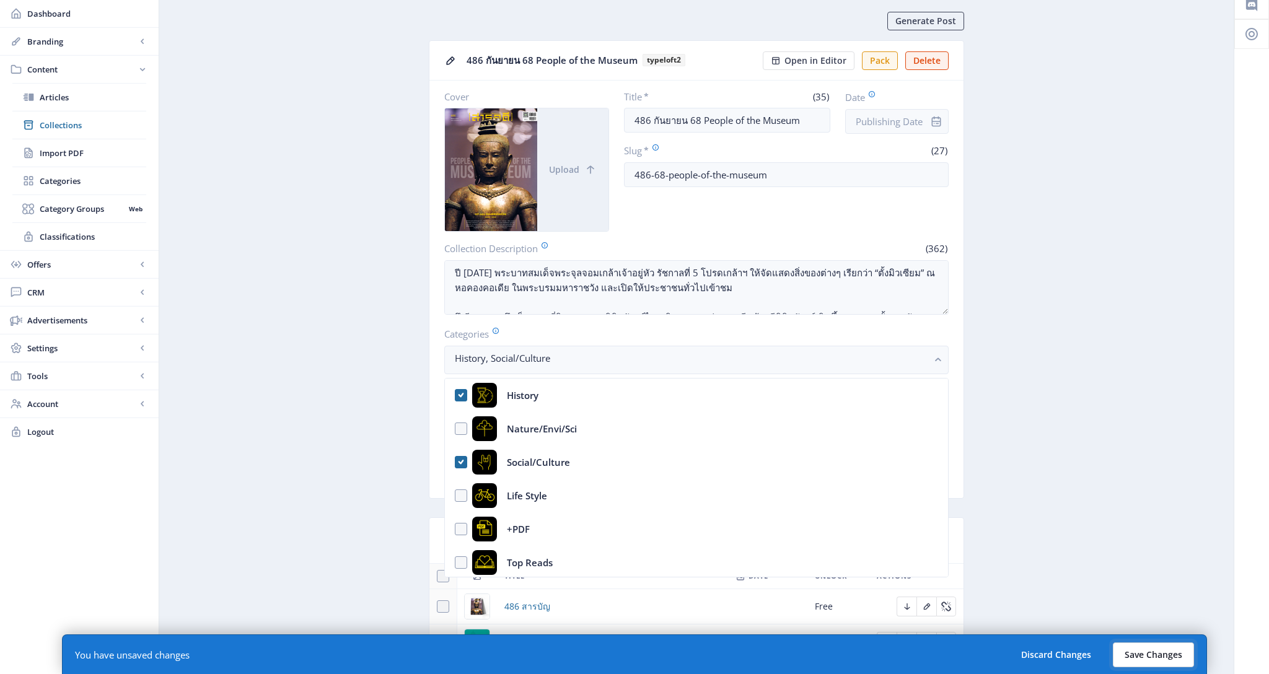
click at [1158, 658] on button "Save Changes" at bounding box center [1152, 654] width 81 height 25
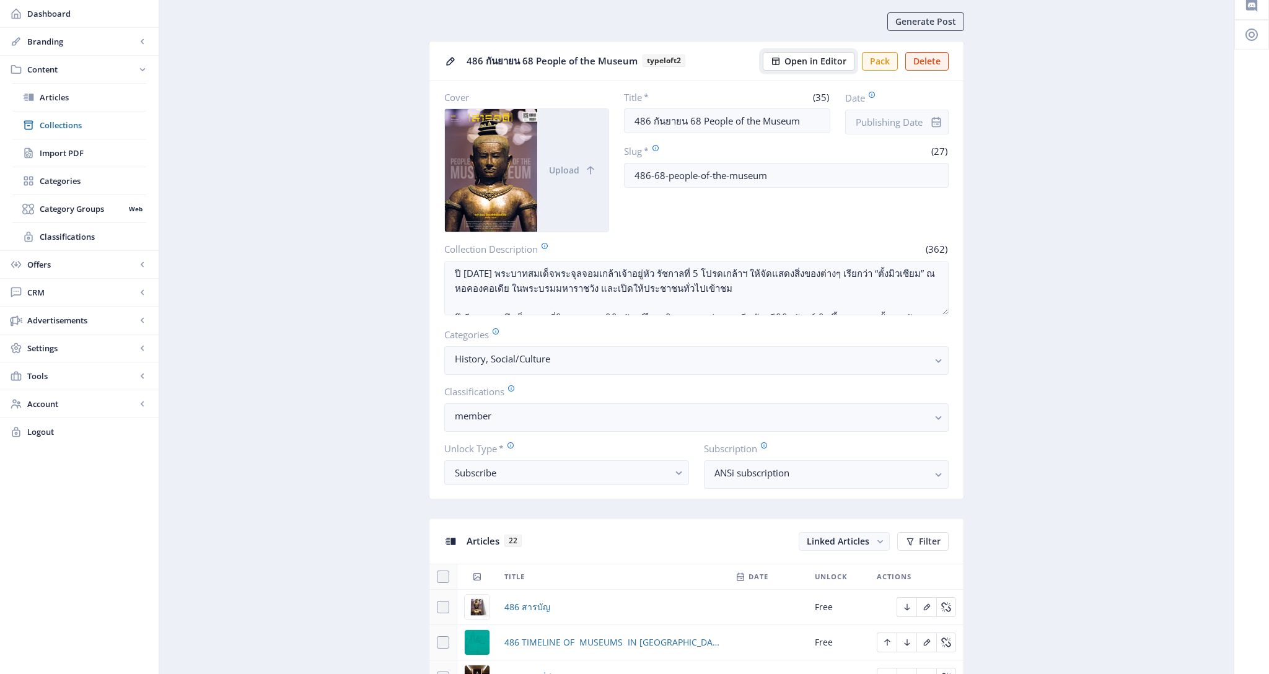
click at [821, 64] on span "Open in Editor" at bounding box center [815, 61] width 62 height 10
